Goal: Task Accomplishment & Management: Manage account settings

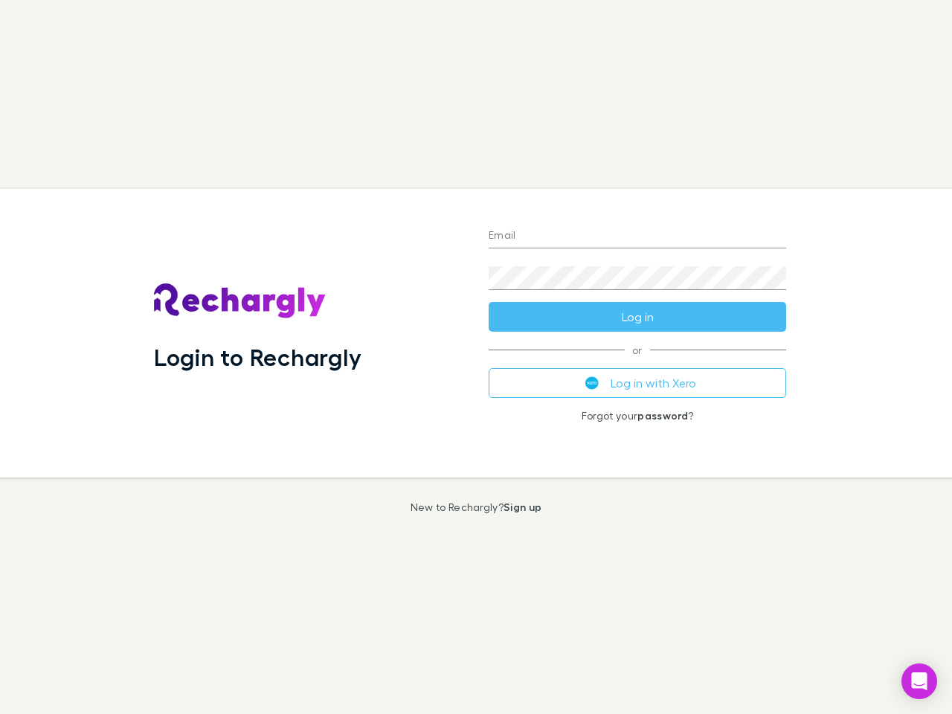
click at [476, 357] on div "Login to Rechargly" at bounding box center [309, 333] width 335 height 289
click at [637, 237] on input "Email" at bounding box center [638, 237] width 298 height 24
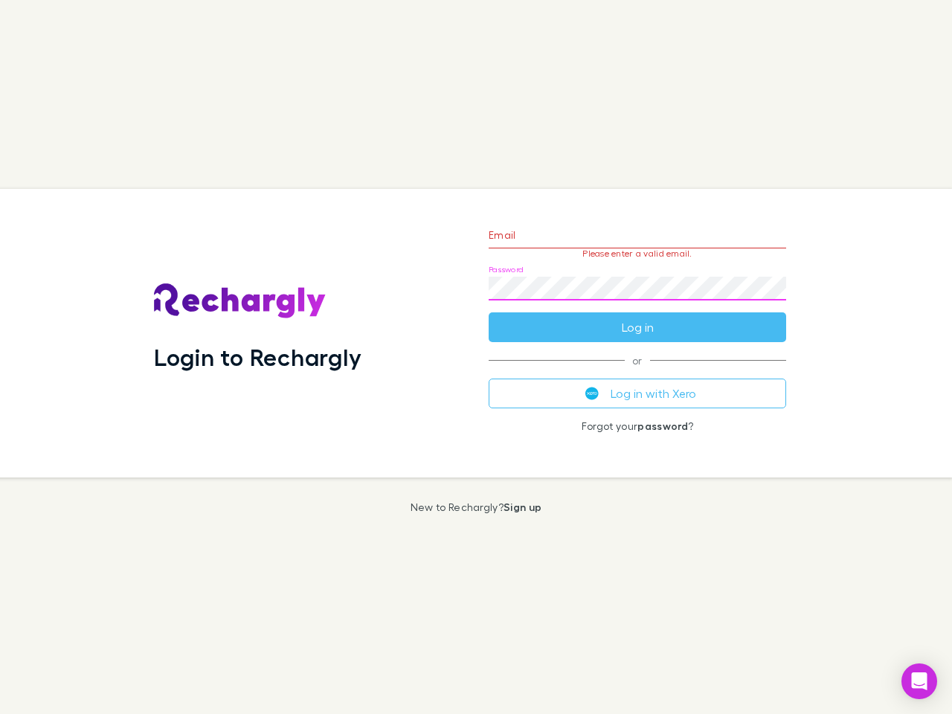
click at [637, 317] on form "Email Please enter a valid email. Password Log in" at bounding box center [638, 277] width 298 height 129
click at [637, 383] on div "Email Please enter a valid email. Password Log in or Log in with Xero Forgot yo…" at bounding box center [637, 333] width 321 height 289
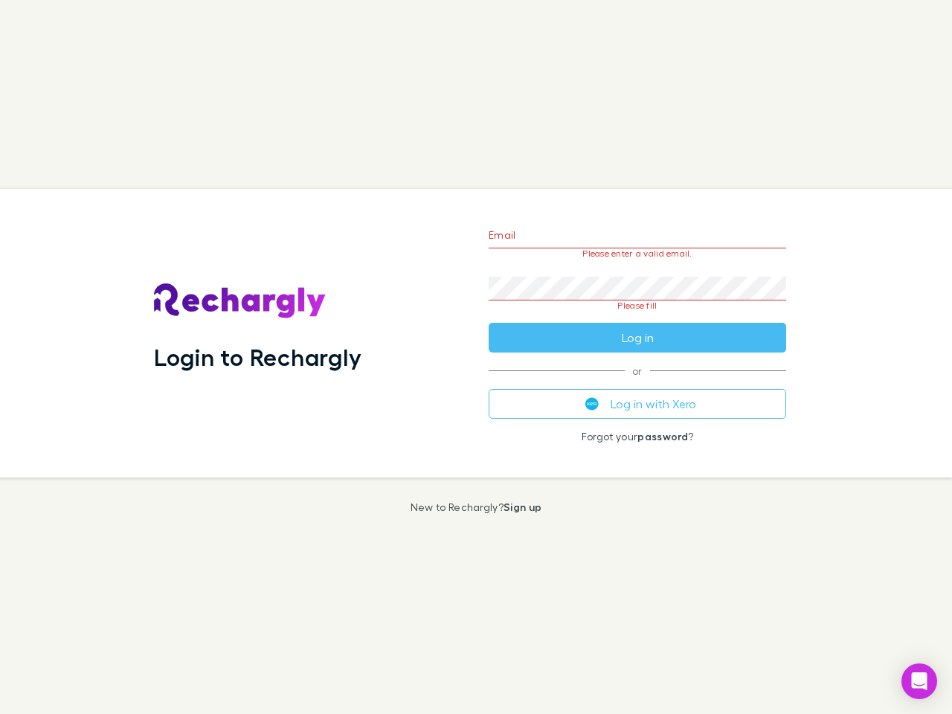
click at [919, 681] on icon "Open Intercom Messenger" at bounding box center [920, 681] width 16 height 18
